Goal: Information Seeking & Learning: Learn about a topic

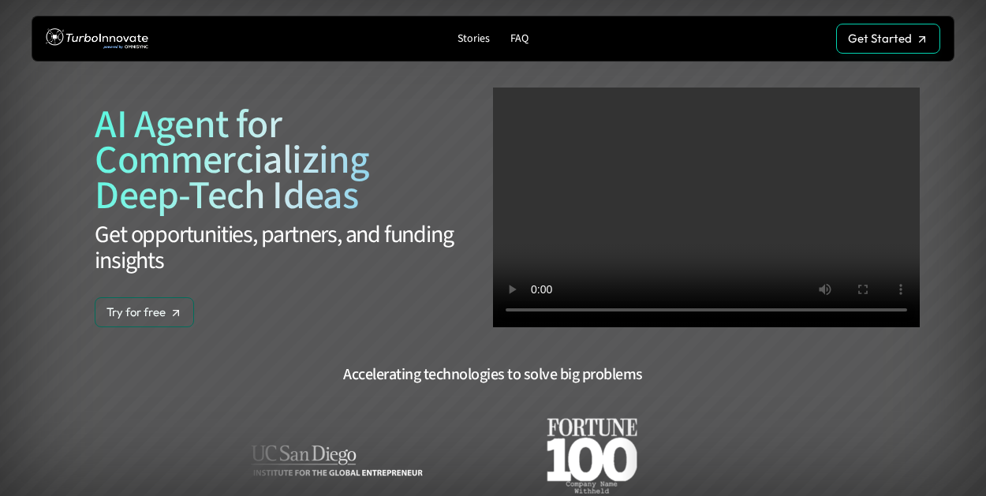
click at [152, 312] on p "Try for free" at bounding box center [136, 312] width 59 height 14
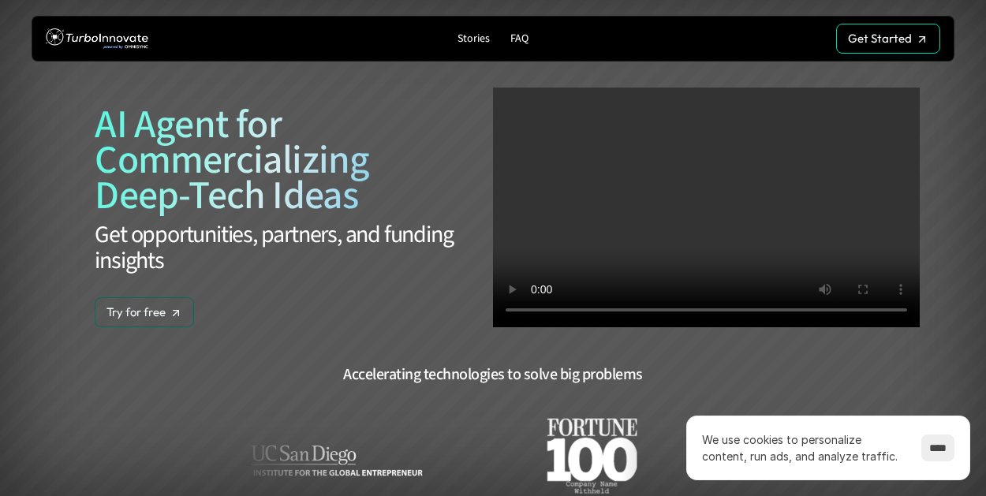
click at [883, 39] on p "Get Started" at bounding box center [880, 39] width 64 height 14
click at [467, 43] on p "Stories" at bounding box center [474, 38] width 32 height 13
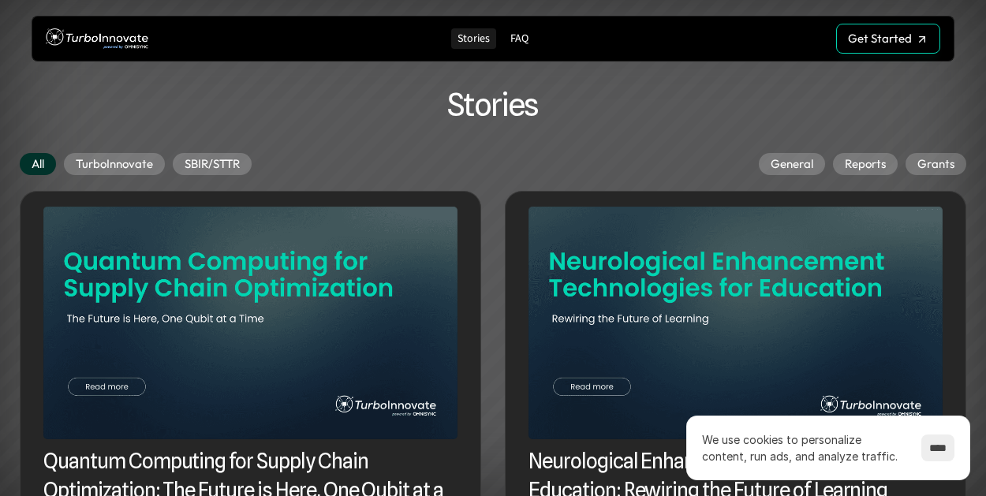
click at [874, 158] on p "Reports" at bounding box center [865, 164] width 41 height 14
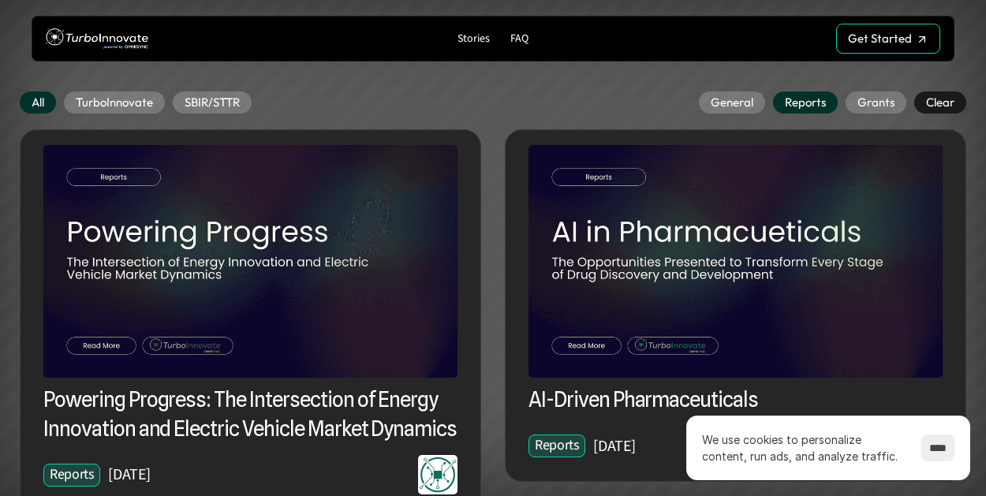
scroll to position [59, 0]
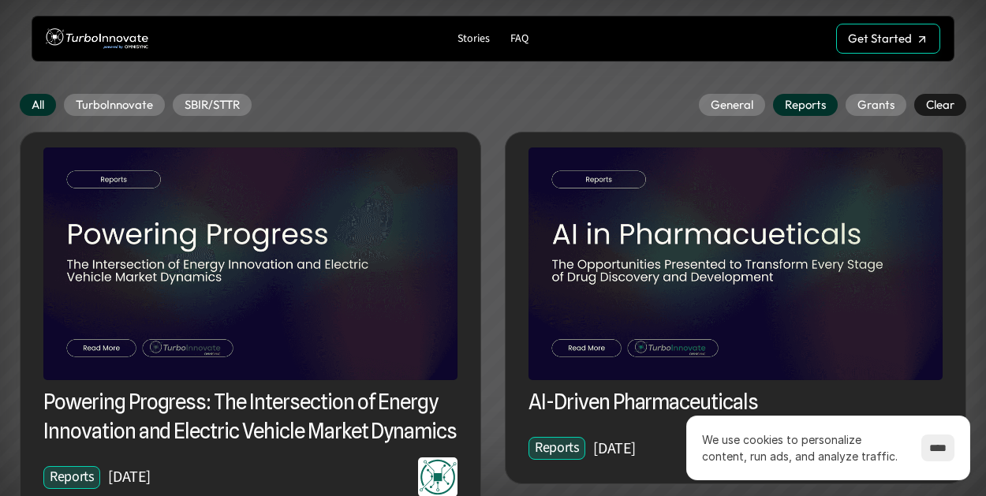
click at [218, 113] on div "SBIR/STTR" at bounding box center [212, 105] width 79 height 22
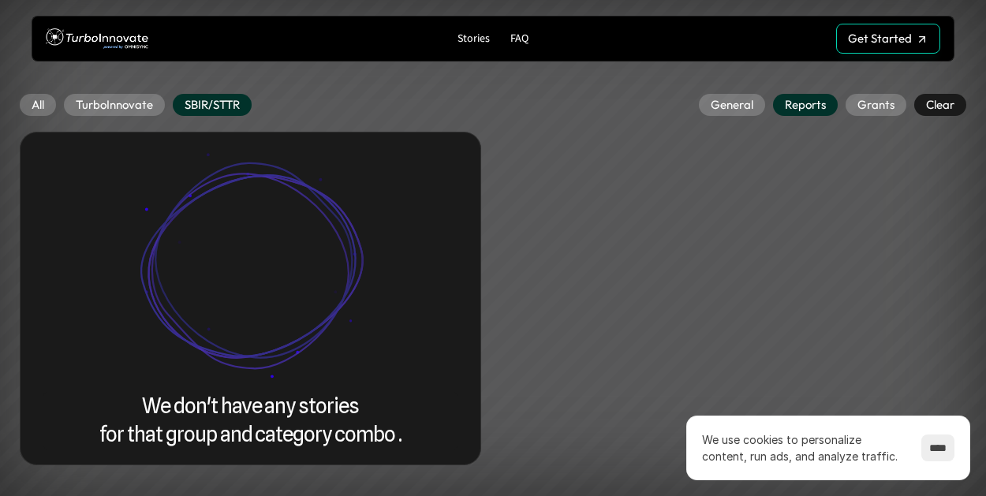
click at [125, 106] on p "TurboInnovate" at bounding box center [114, 105] width 77 height 14
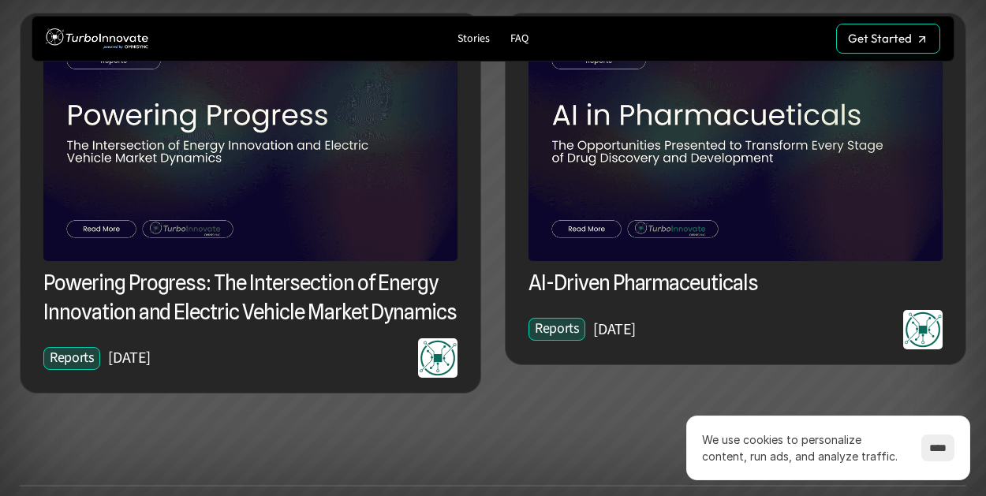
scroll to position [0, 0]
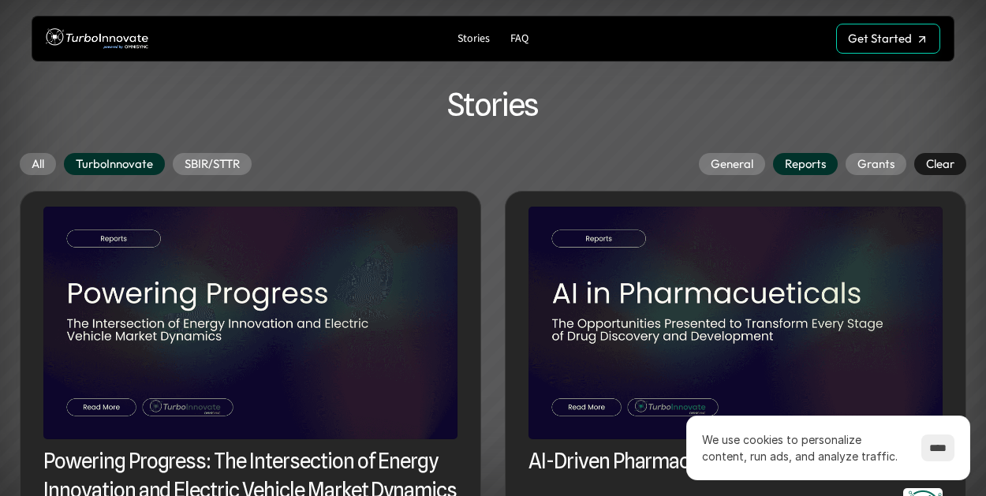
click at [462, 43] on p "Stories" at bounding box center [474, 38] width 32 height 13
click at [477, 39] on p "Stories" at bounding box center [474, 38] width 32 height 13
